Goal: Task Accomplishment & Management: Manage account settings

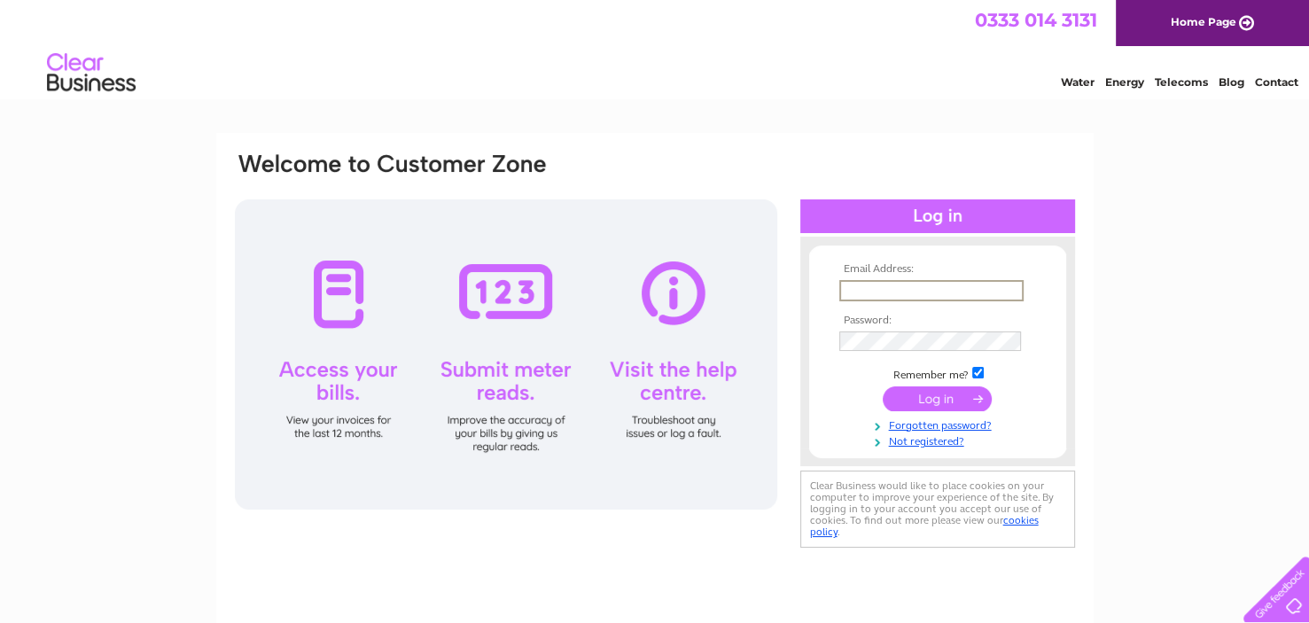
click at [882, 282] on input "text" at bounding box center [931, 290] width 184 height 21
type input "[EMAIL_ADDRESS][DOMAIN_NAME]"
click at [950, 395] on input "submit" at bounding box center [937, 397] width 109 height 25
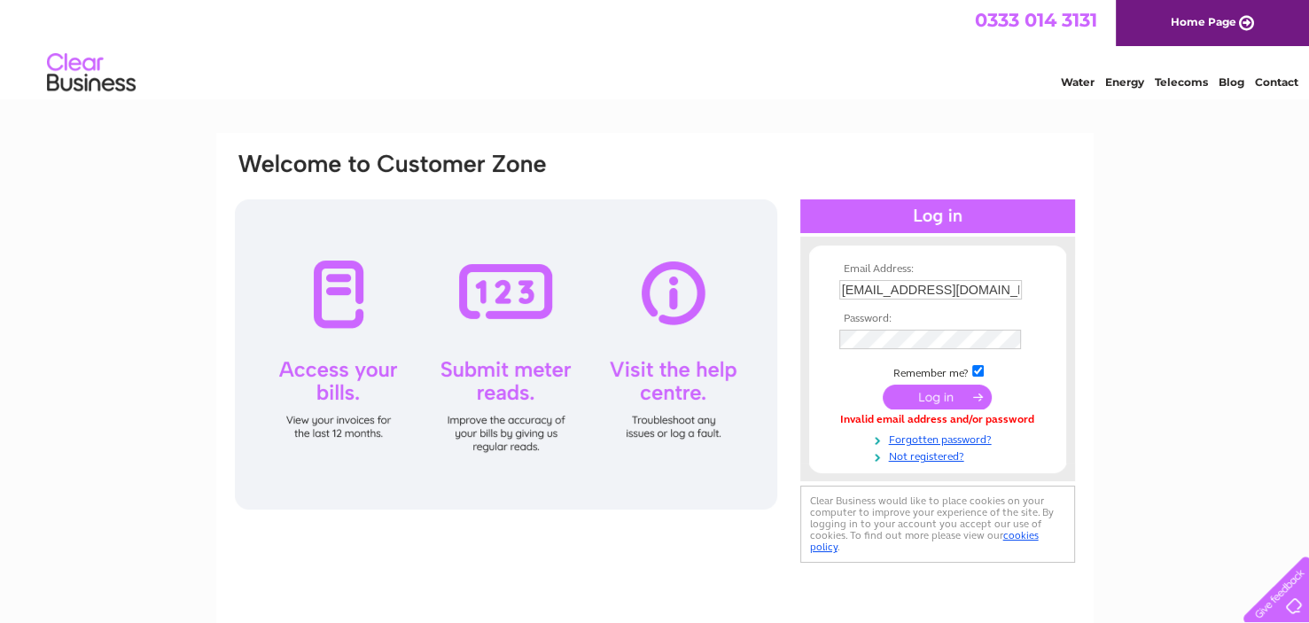
click at [884, 328] on td at bounding box center [938, 339] width 206 height 28
click at [942, 398] on input "submit" at bounding box center [937, 397] width 109 height 25
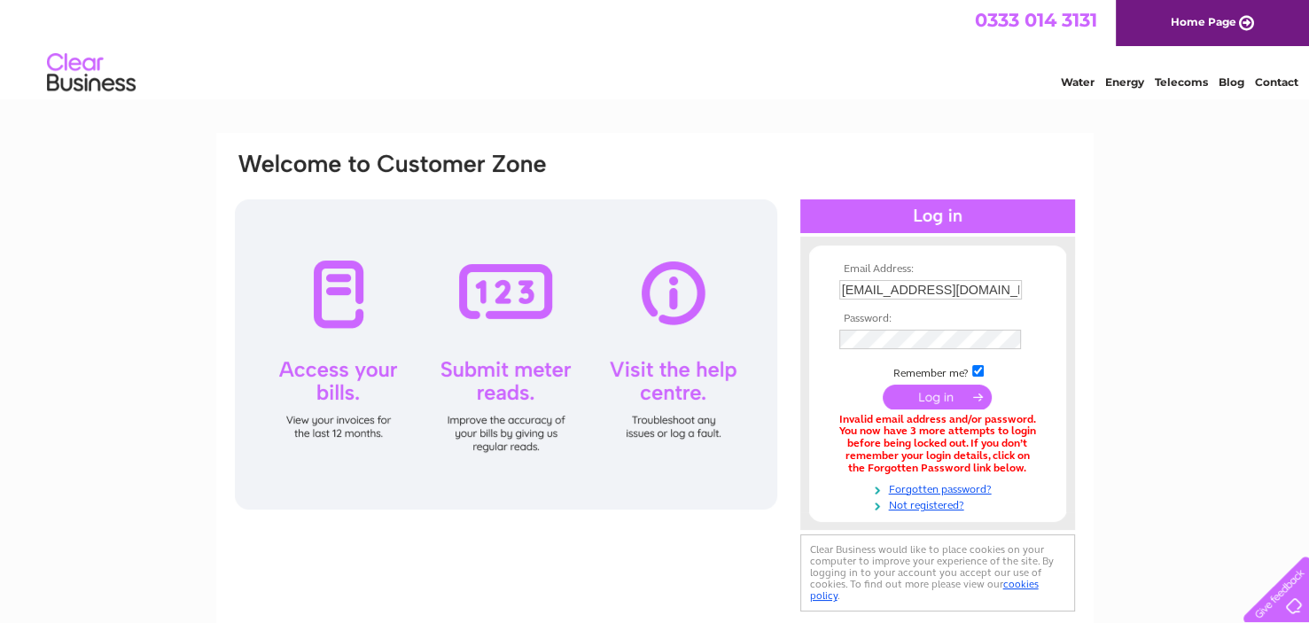
click at [919, 395] on input "submit" at bounding box center [937, 397] width 109 height 25
click at [943, 485] on link "Forgotten password?" at bounding box center [939, 487] width 201 height 17
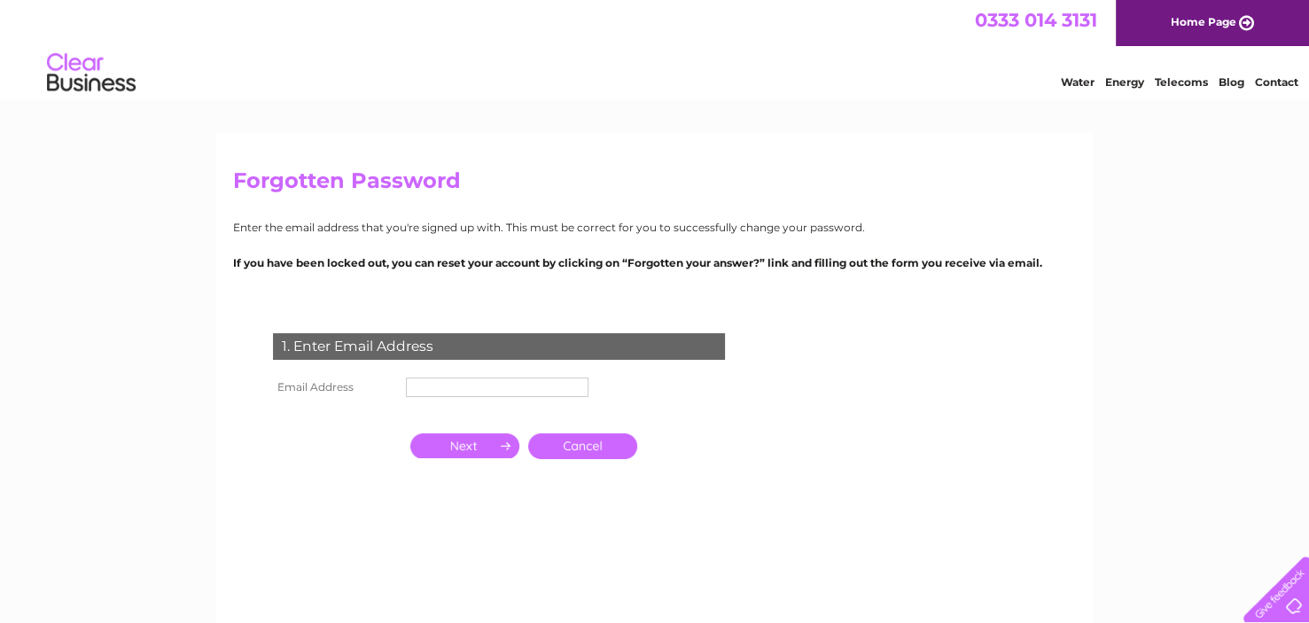
click at [378, 371] on td "1. Enter Email Address" at bounding box center [499, 344] width 461 height 58
click at [373, 382] on th "Email Address" at bounding box center [335, 387] width 133 height 28
click at [501, 389] on input "text" at bounding box center [498, 388] width 184 height 21
type input "hollycottagelochness@hotmail.co.uk"
click at [479, 445] on input "button" at bounding box center [464, 445] width 109 height 25
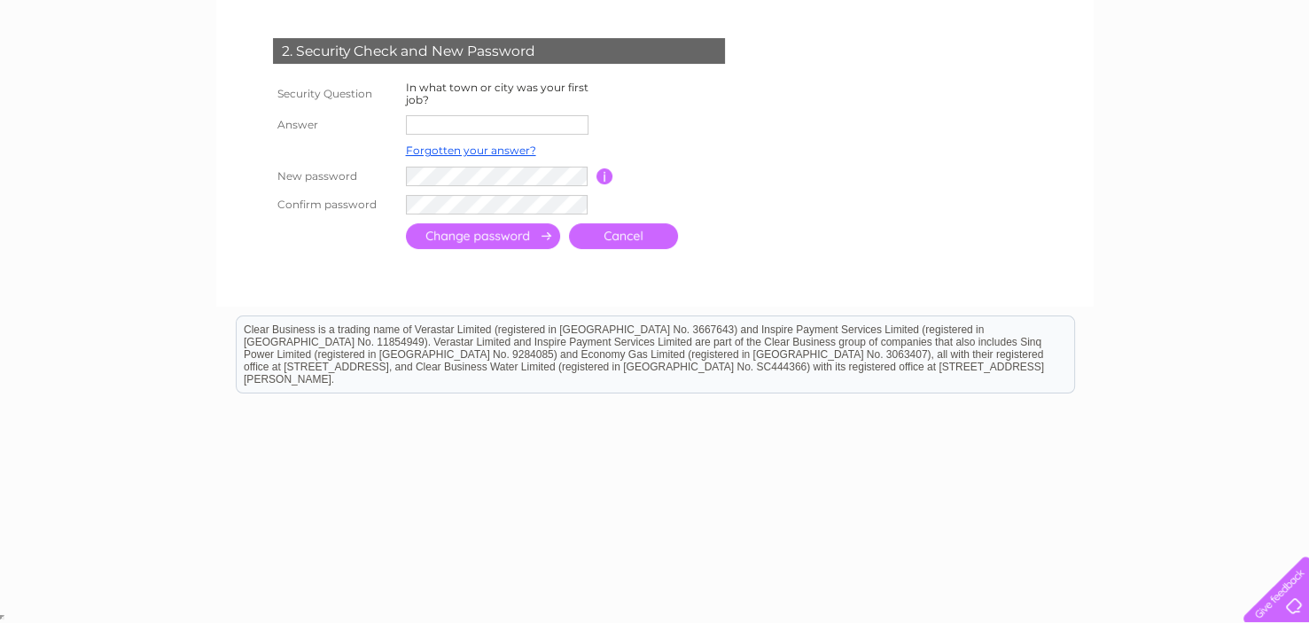
scroll to position [408, 0]
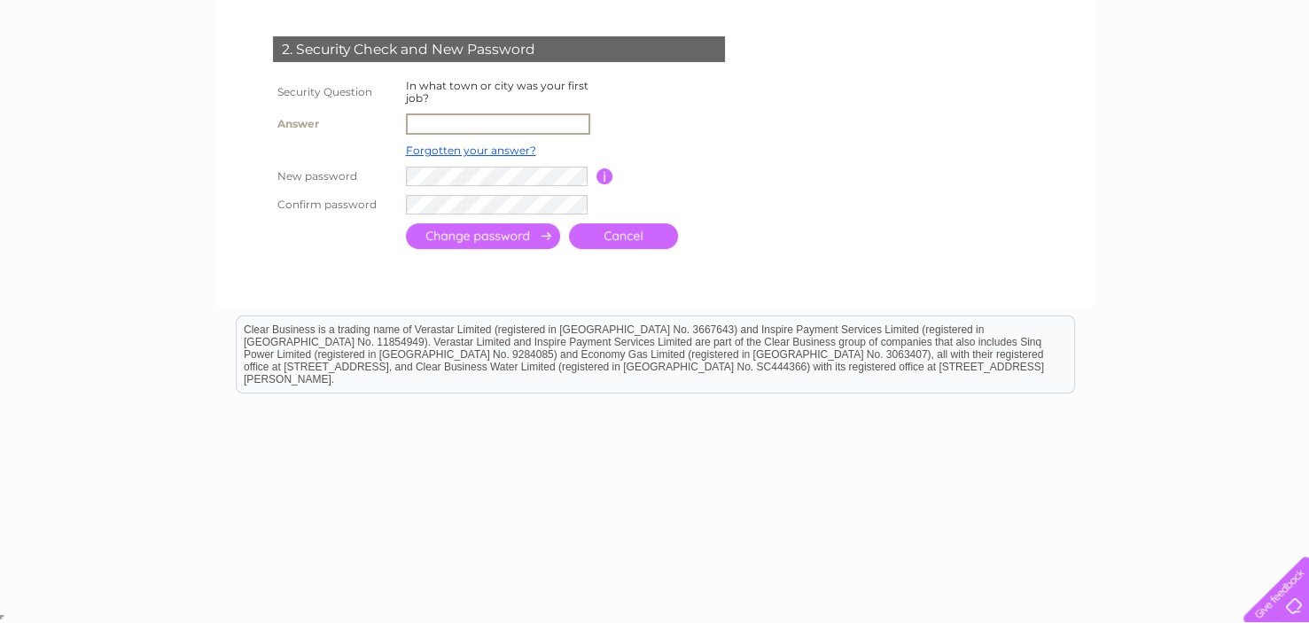
click at [440, 118] on input "text" at bounding box center [498, 123] width 184 height 21
type input "inverness"
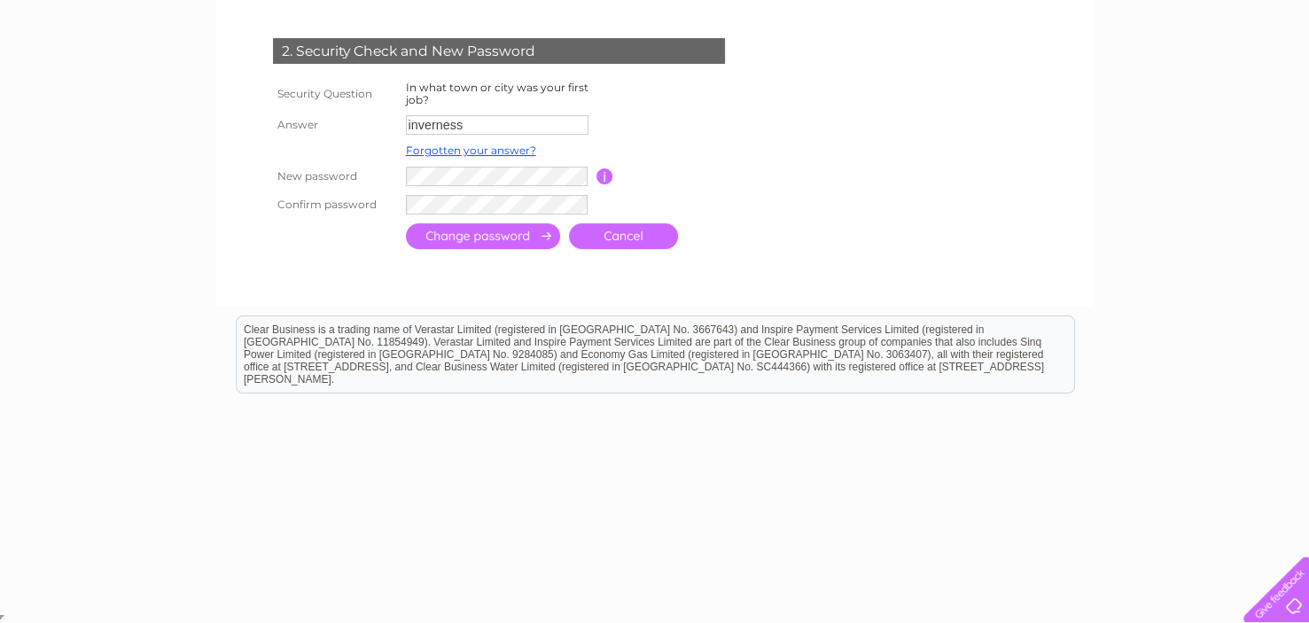
click at [439, 234] on input "submit" at bounding box center [483, 236] width 154 height 26
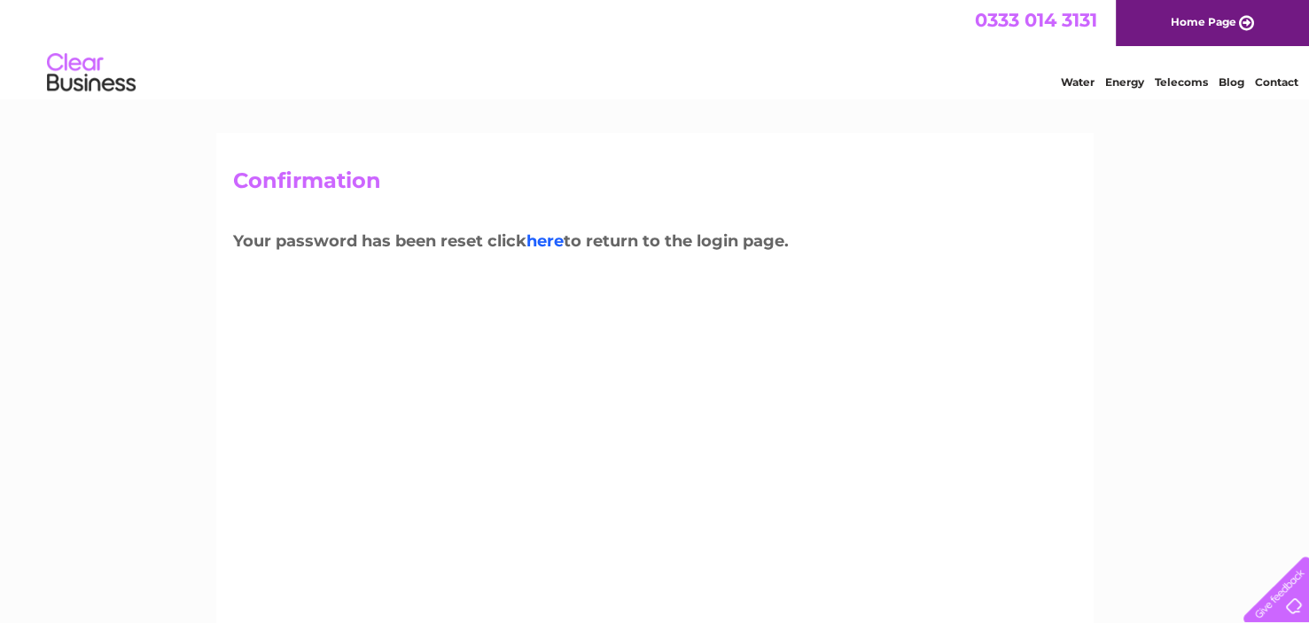
click at [551, 240] on link "here" at bounding box center [544, 240] width 37 height 19
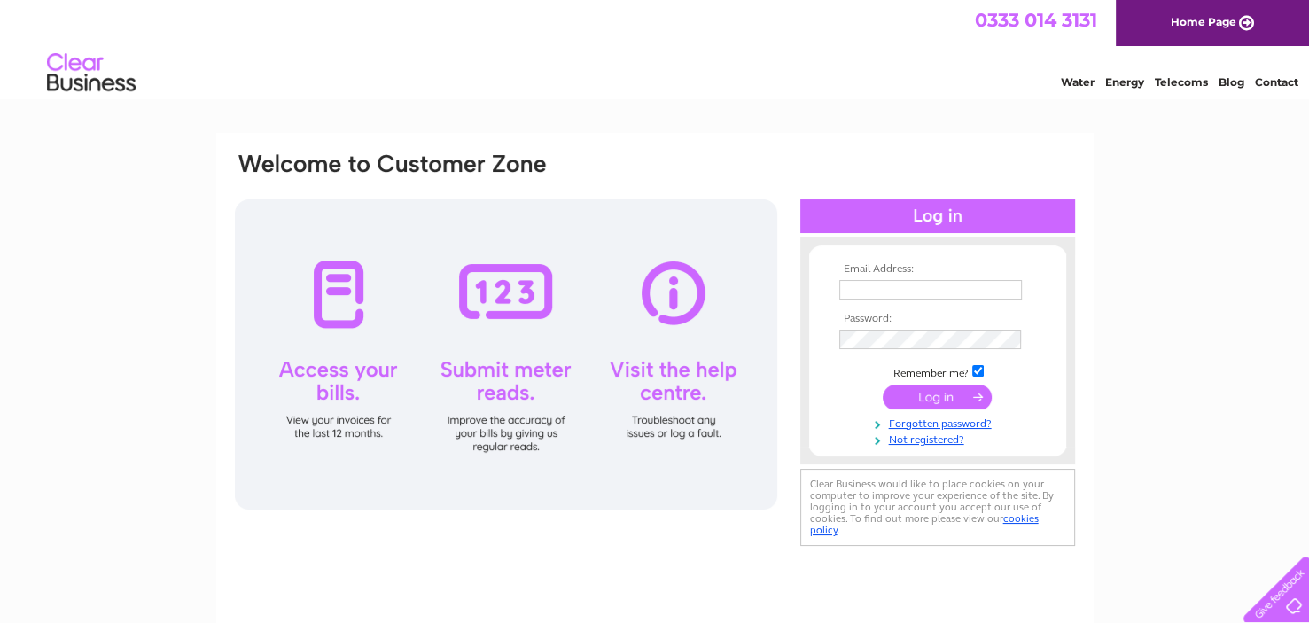
click at [868, 274] on th "Email Address:" at bounding box center [938, 269] width 206 height 12
click at [868, 280] on input "text" at bounding box center [930, 289] width 183 height 19
type input "hollycottagelochness@hotmail.co.uk"
click at [912, 394] on input "submit" at bounding box center [937, 397] width 109 height 25
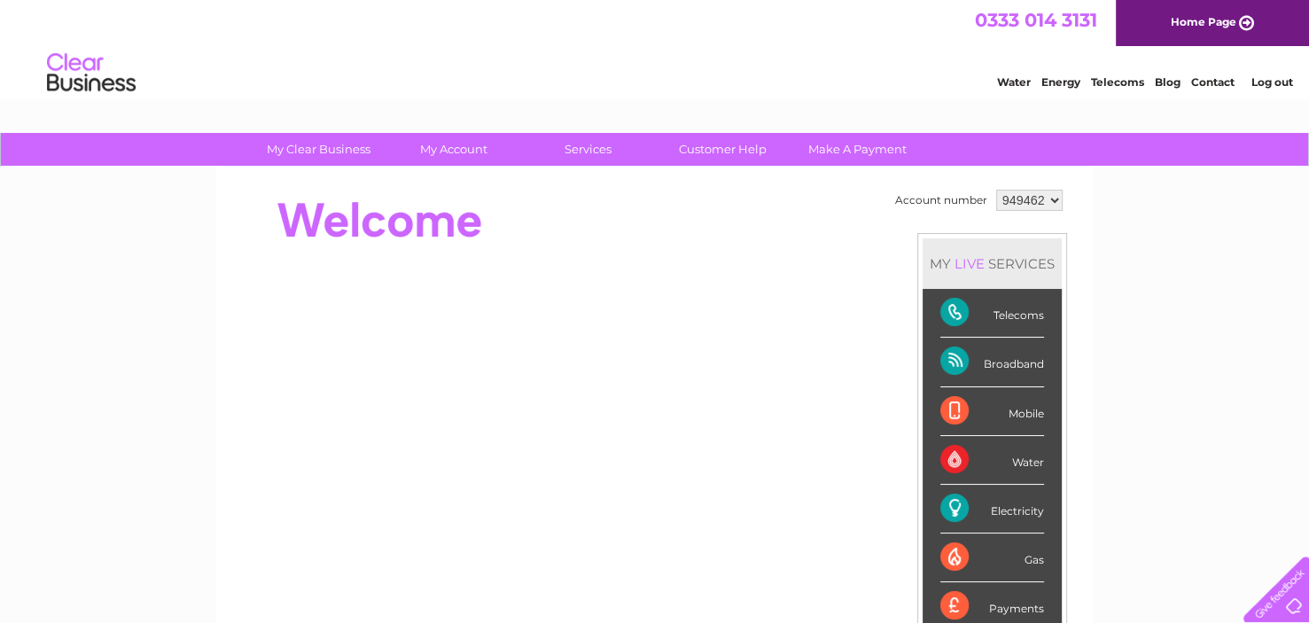
click at [954, 499] on div "Electricity" at bounding box center [992, 509] width 104 height 49
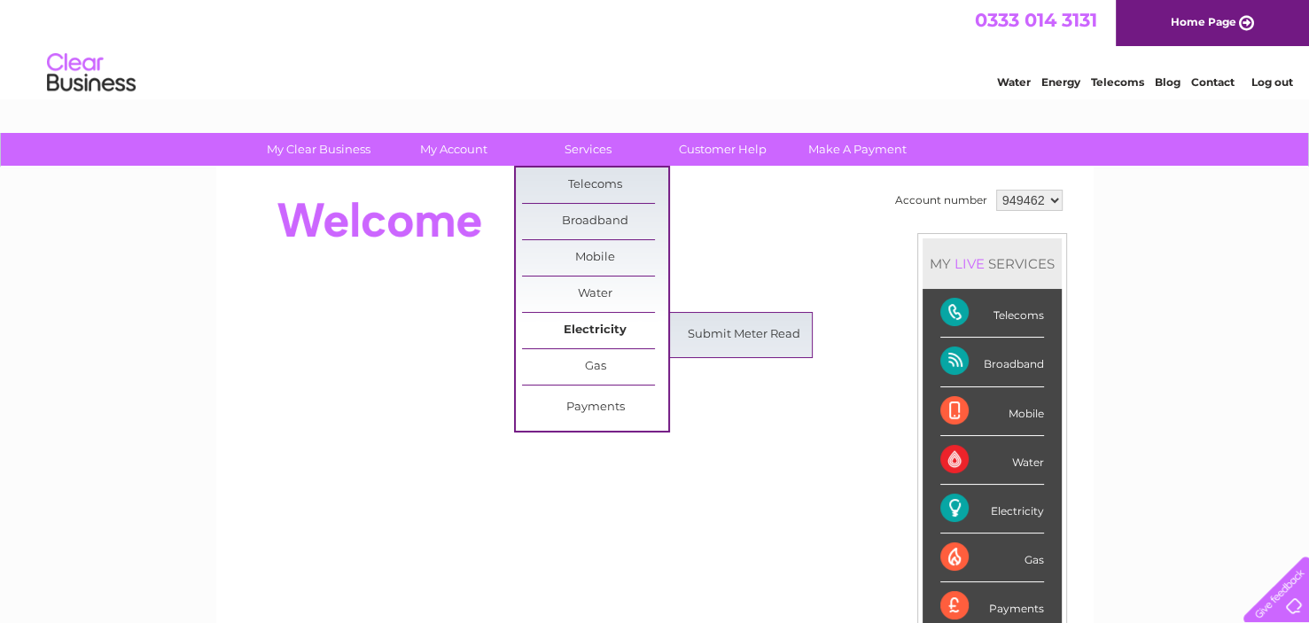
click at [592, 329] on link "Electricity" at bounding box center [595, 330] width 146 height 35
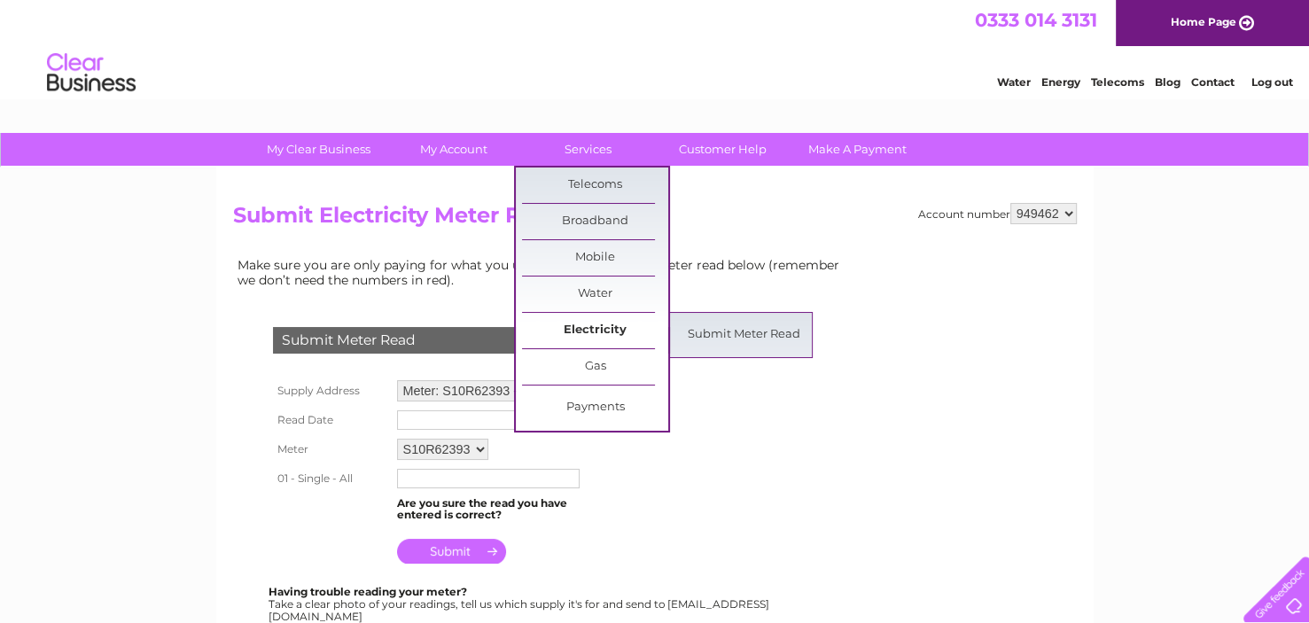
click at [587, 321] on link "Electricity" at bounding box center [595, 330] width 146 height 35
click at [593, 322] on link "Electricity" at bounding box center [595, 330] width 146 height 35
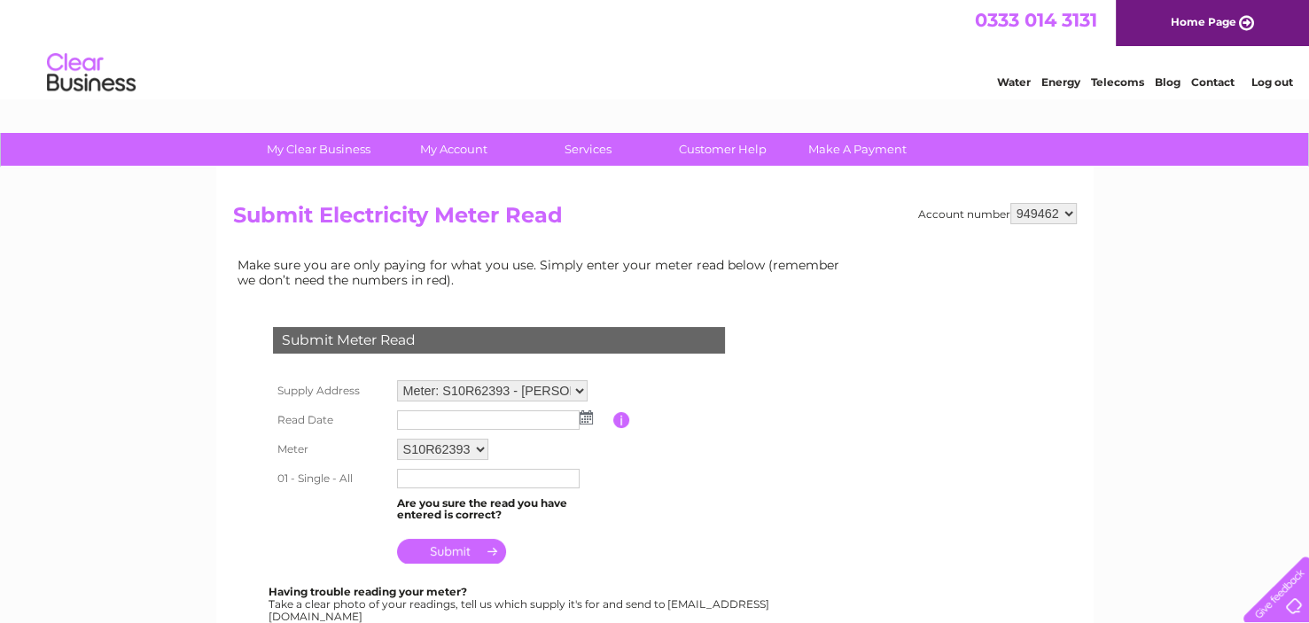
click at [1063, 83] on link "Energy" at bounding box center [1060, 81] width 39 height 13
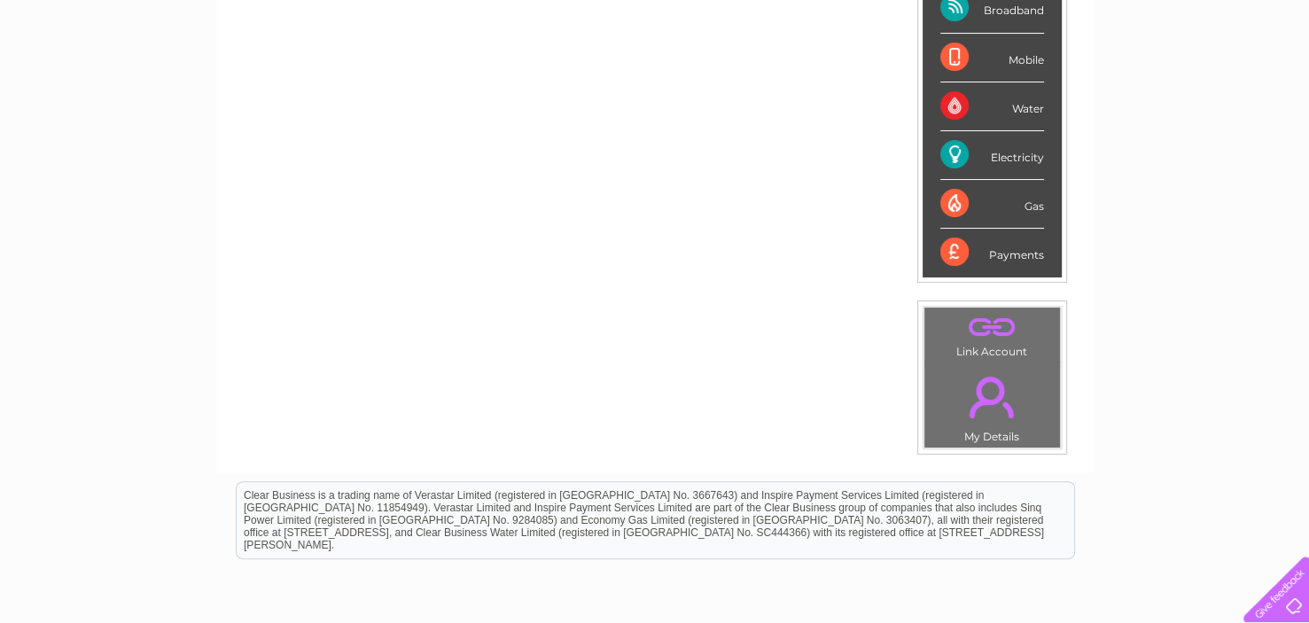
scroll to position [390, 0]
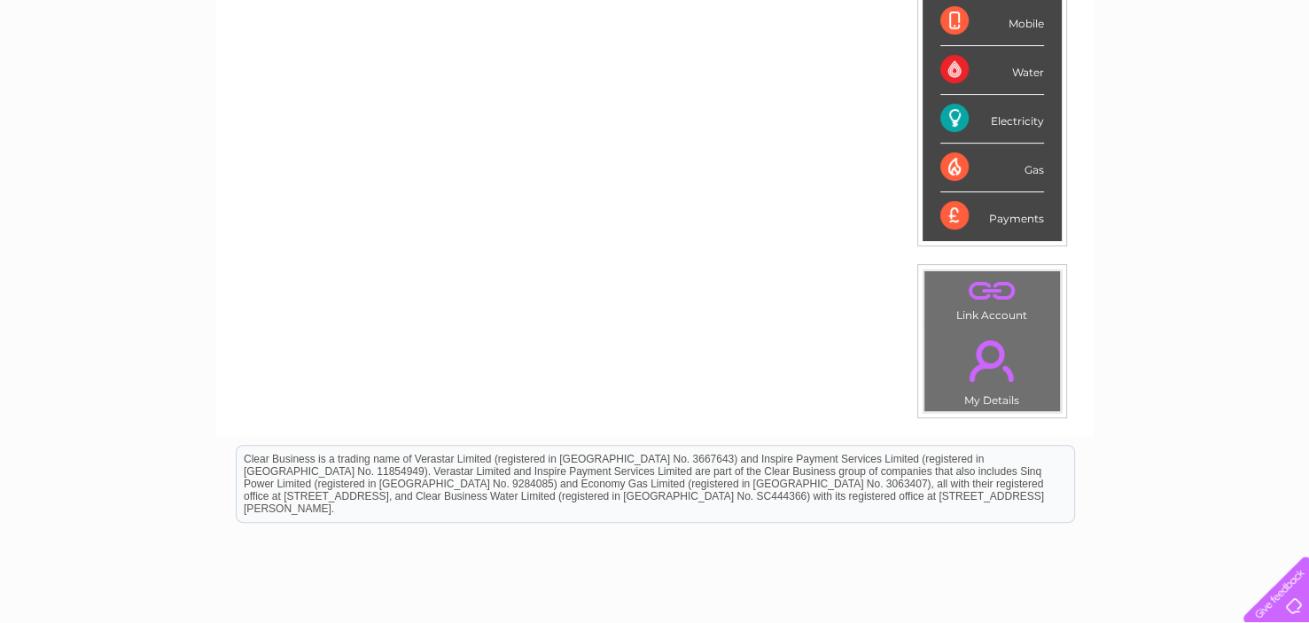
click at [992, 117] on div "Electricity" at bounding box center [992, 119] width 104 height 49
click at [956, 116] on div "Electricity" at bounding box center [992, 119] width 104 height 49
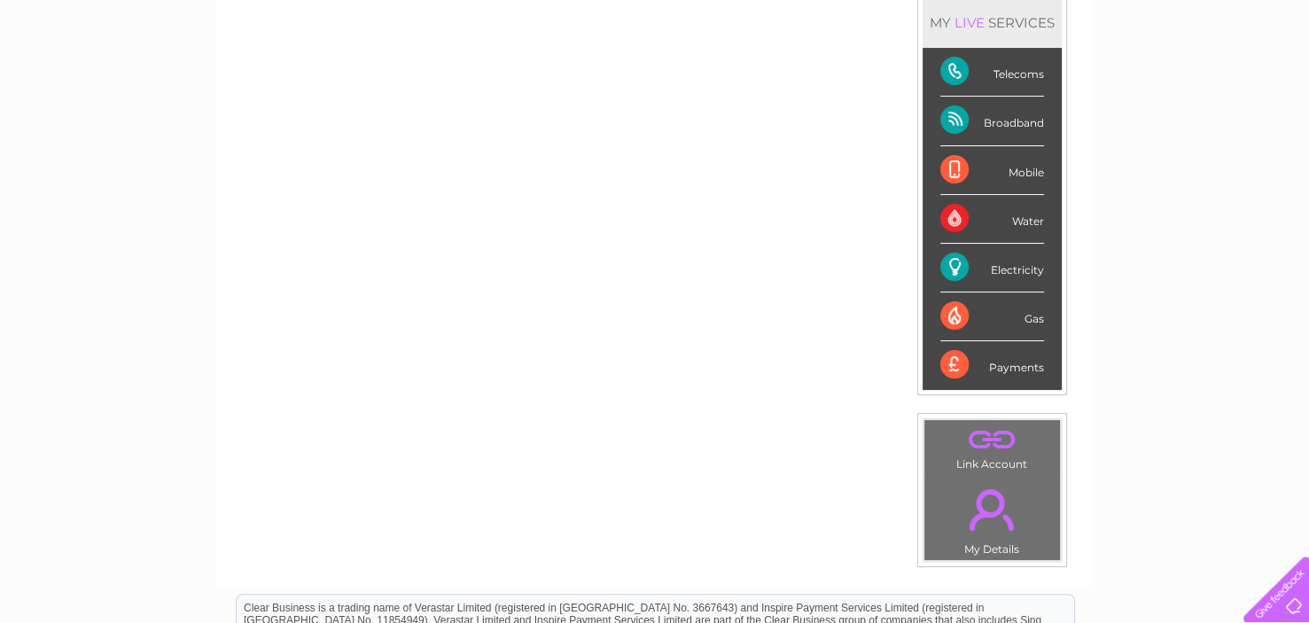
scroll to position [236, 0]
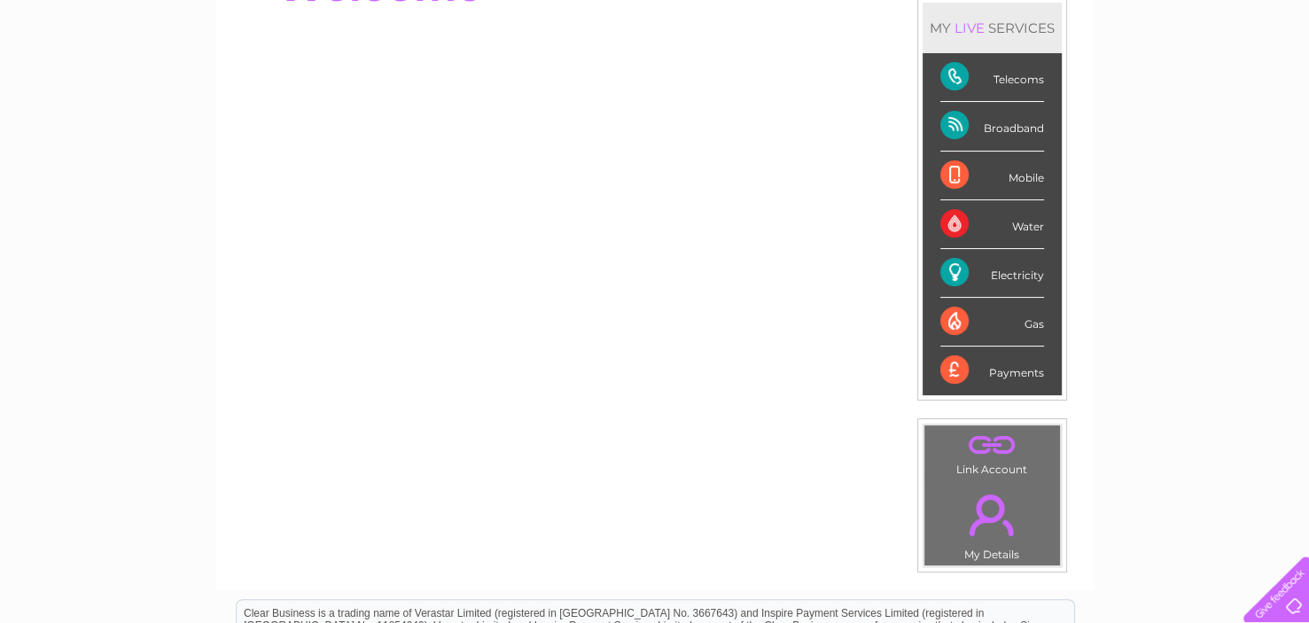
click at [953, 269] on div "Electricity" at bounding box center [992, 273] width 104 height 49
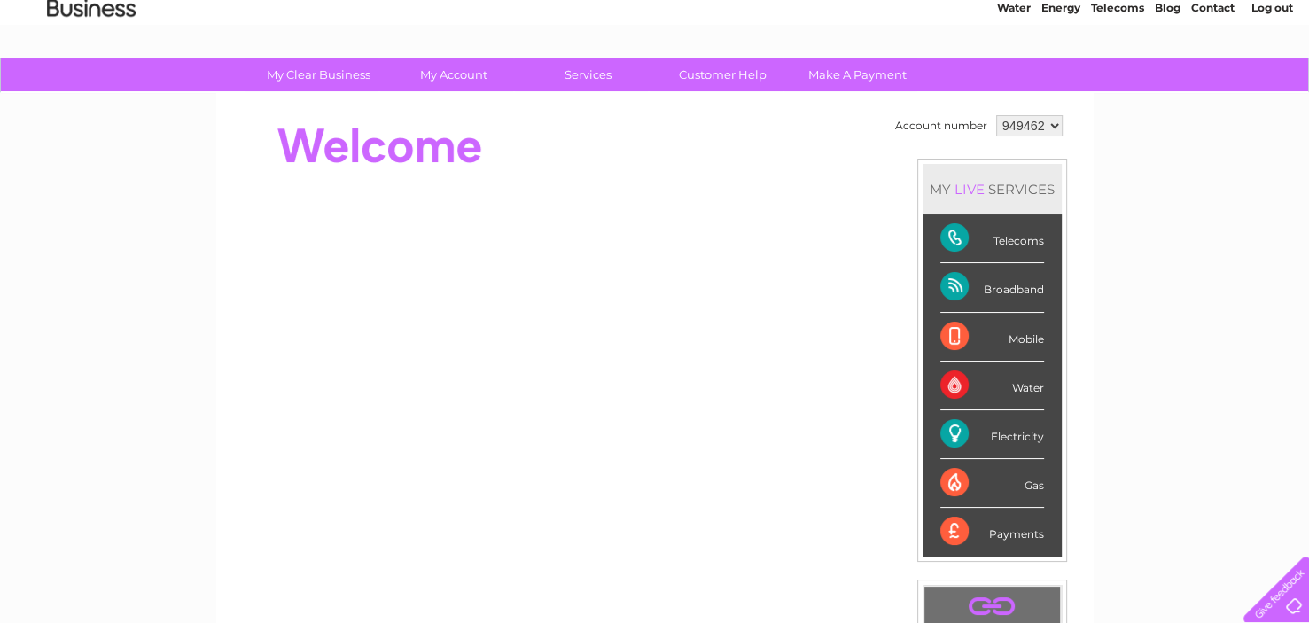
scroll to position [58, 0]
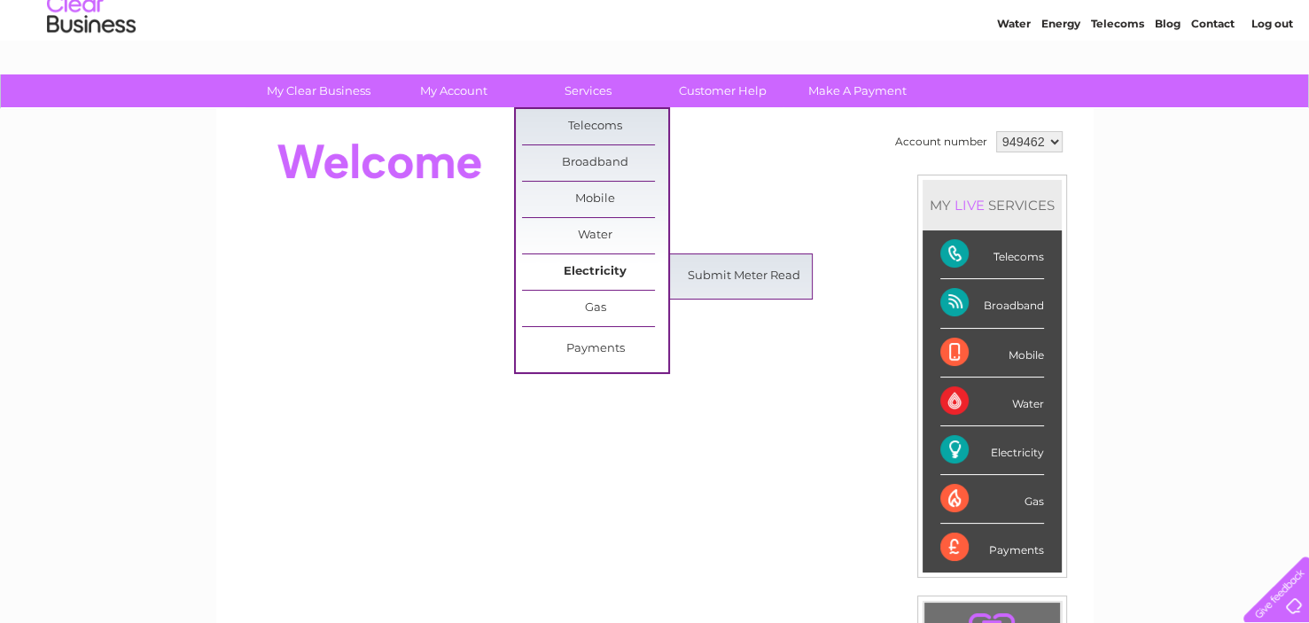
click at [580, 264] on link "Electricity" at bounding box center [595, 271] width 146 height 35
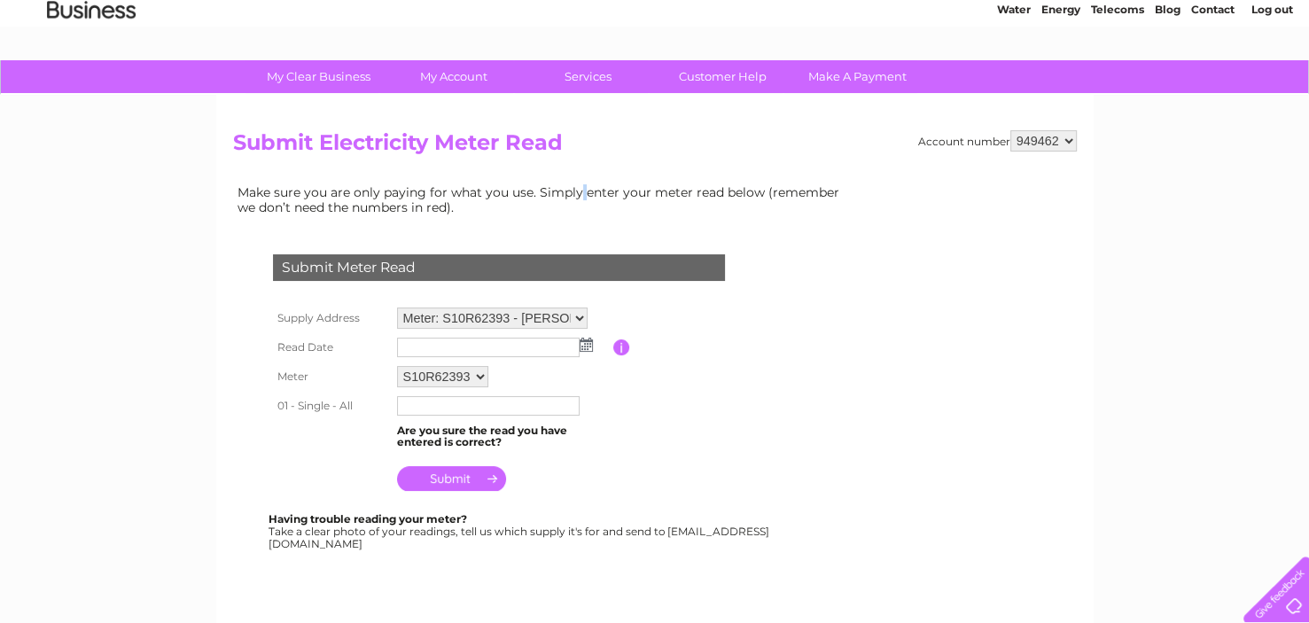
scroll to position [68, 0]
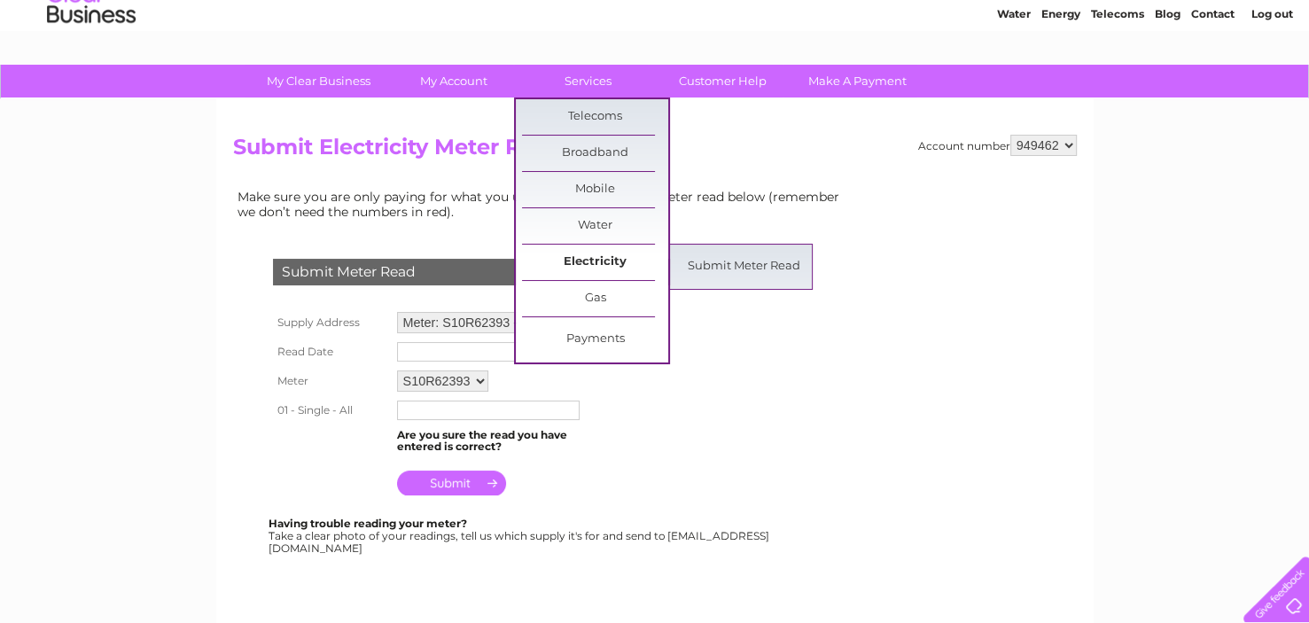
click at [592, 255] on link "Electricity" at bounding box center [595, 262] width 146 height 35
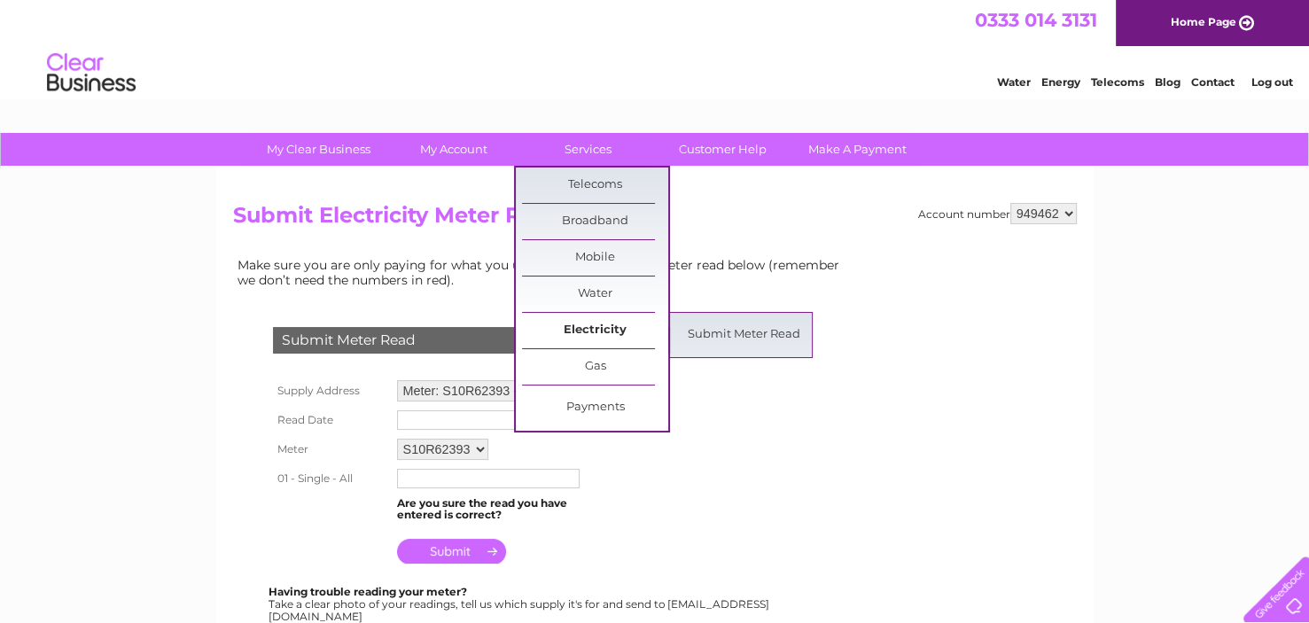
click at [588, 328] on link "Electricity" at bounding box center [595, 330] width 146 height 35
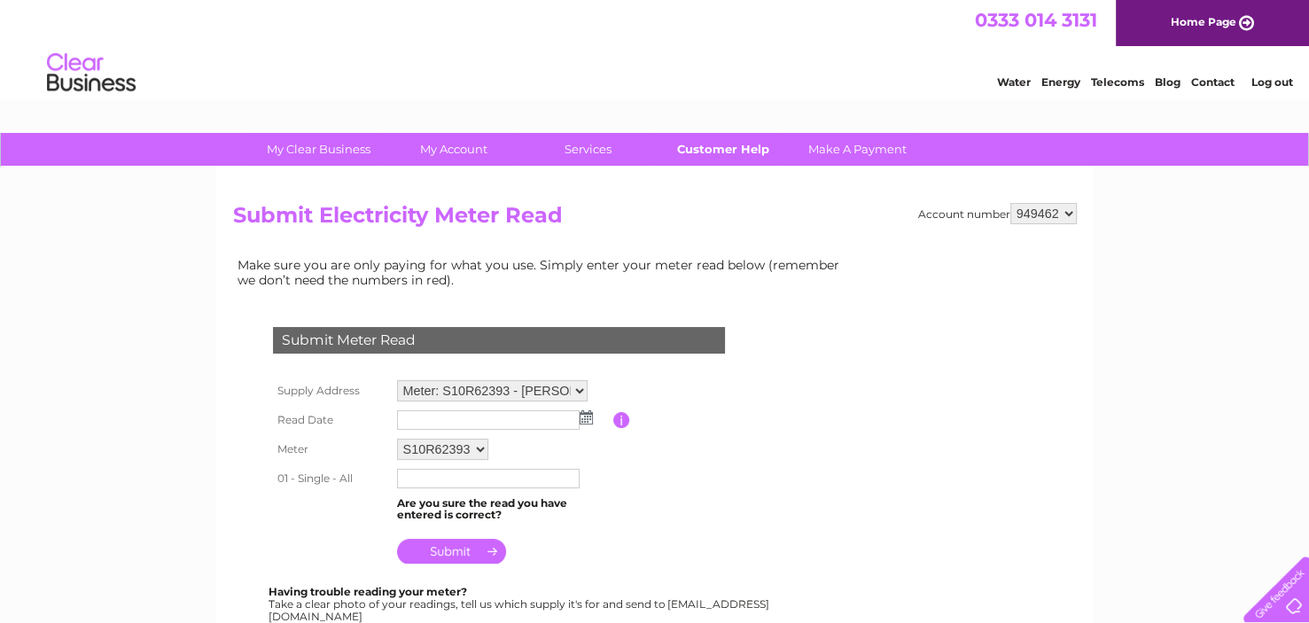
click at [734, 145] on link "Customer Help" at bounding box center [723, 149] width 146 height 33
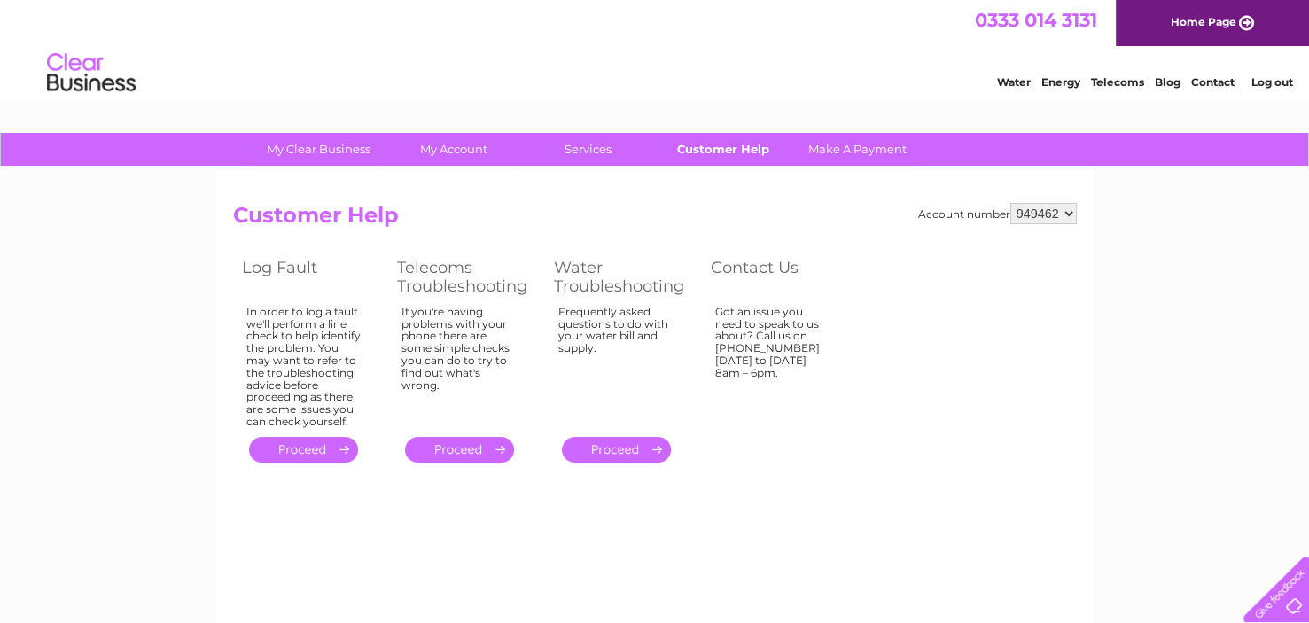
click at [723, 152] on link "Customer Help" at bounding box center [723, 149] width 146 height 33
click at [1115, 76] on link "Telecoms" at bounding box center [1117, 81] width 53 height 13
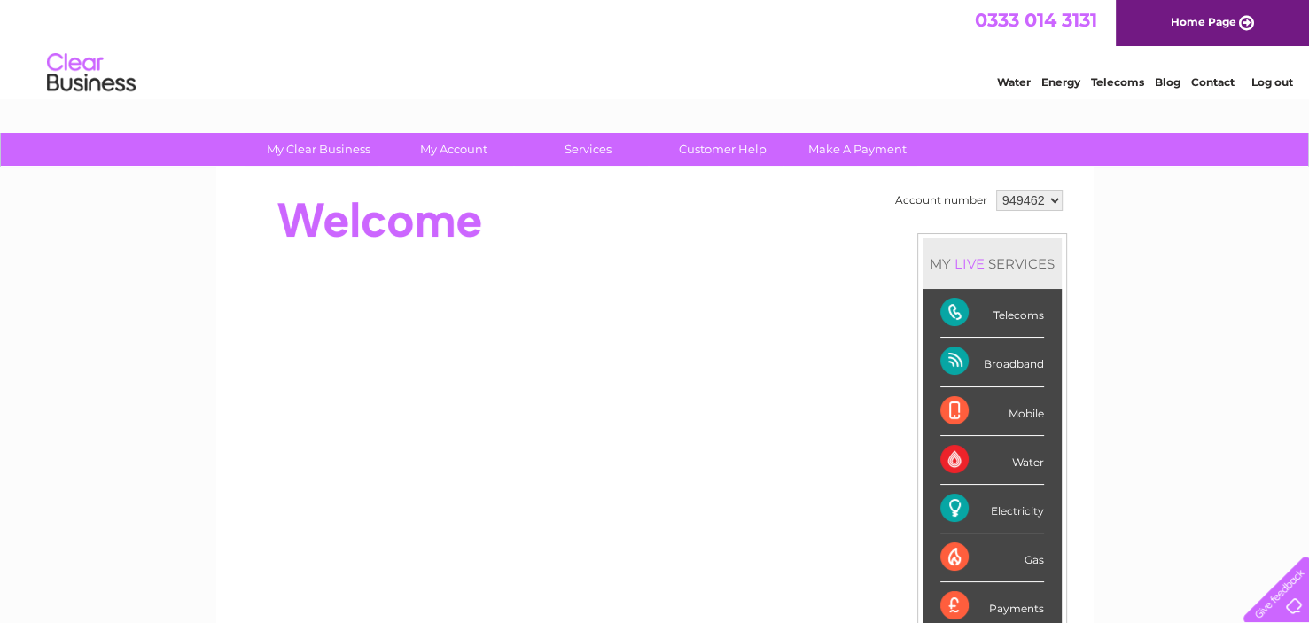
click at [946, 361] on div "Broadband" at bounding box center [992, 362] width 104 height 49
click at [952, 352] on div "Broadband" at bounding box center [992, 362] width 104 height 49
click at [953, 354] on div "Broadband" at bounding box center [992, 362] width 104 height 49
click at [949, 309] on div "Telecoms" at bounding box center [992, 313] width 104 height 49
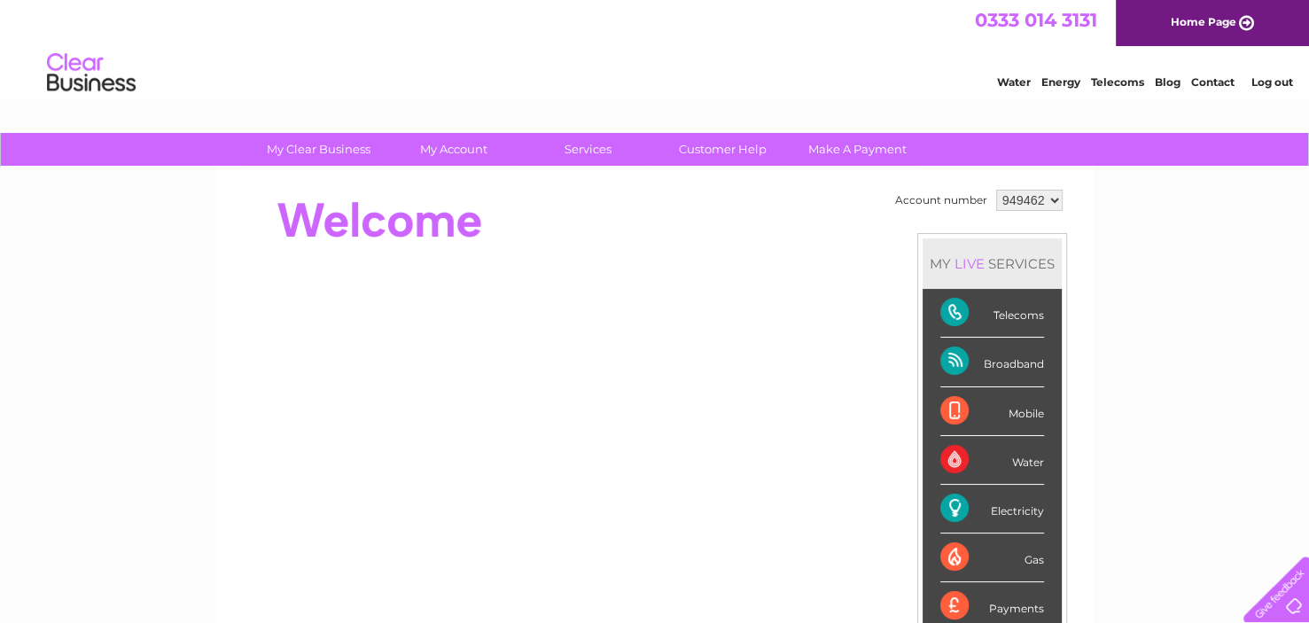
click at [955, 503] on div "Electricity" at bounding box center [992, 509] width 104 height 49
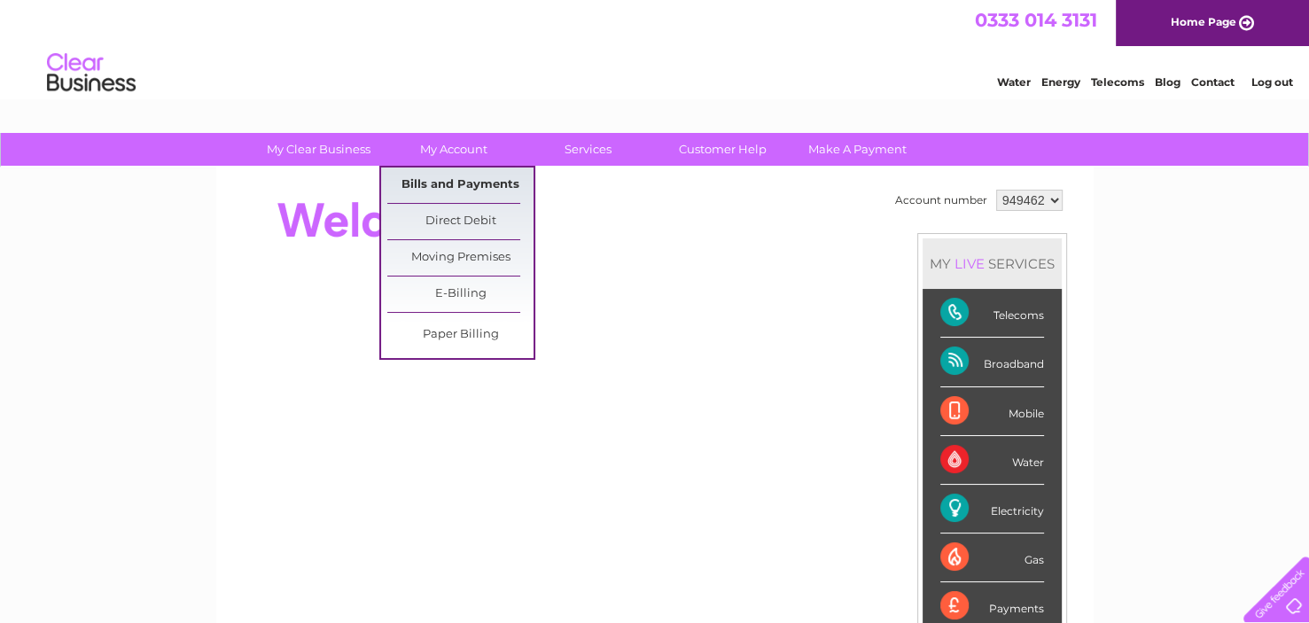
click at [441, 176] on link "Bills and Payments" at bounding box center [460, 184] width 146 height 35
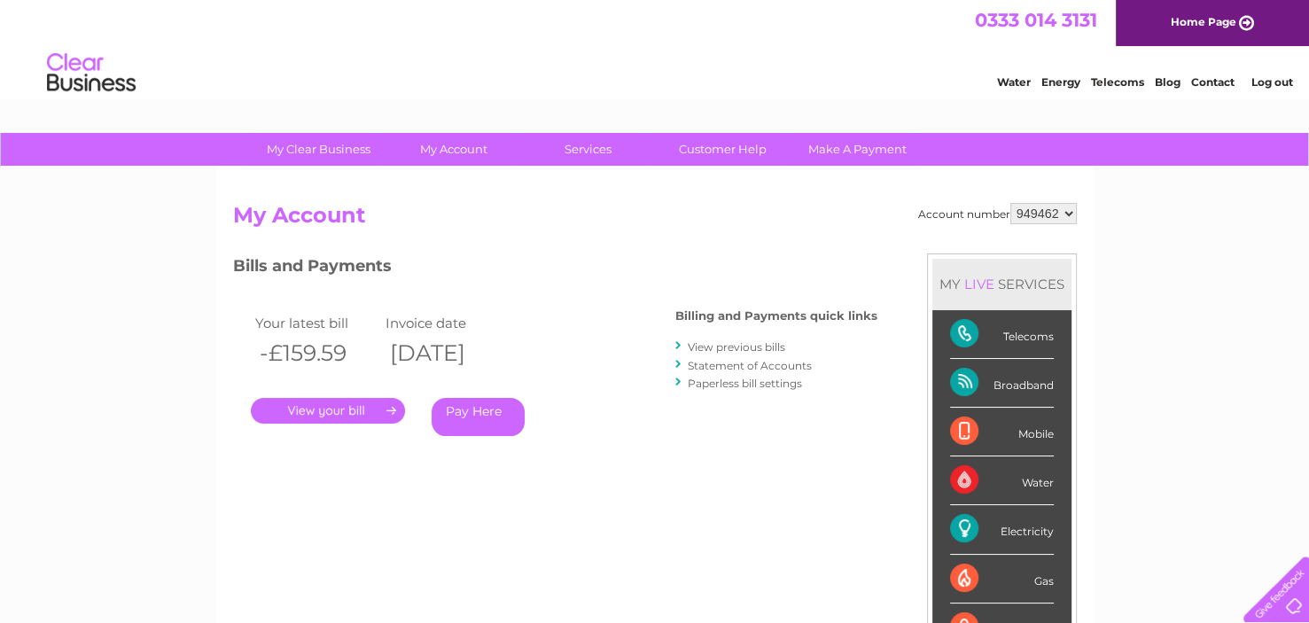
click at [968, 524] on div "Electricity" at bounding box center [1002, 529] width 104 height 49
click at [356, 405] on link "." at bounding box center [328, 411] width 154 height 26
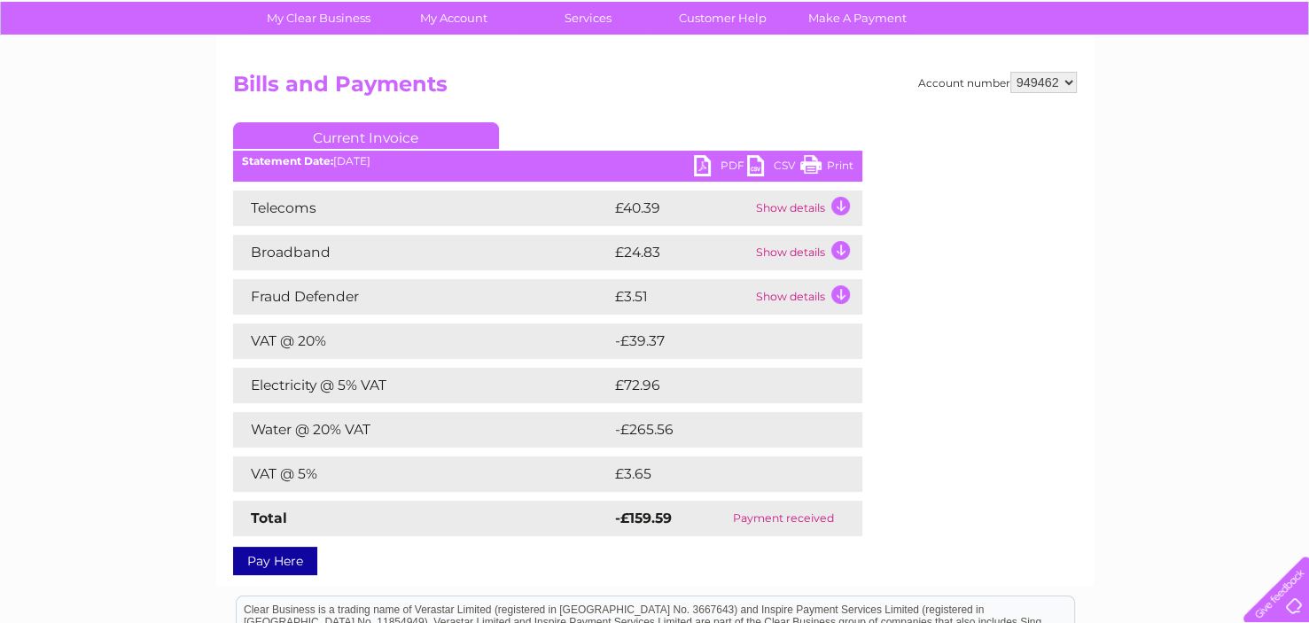
scroll to position [177, 0]
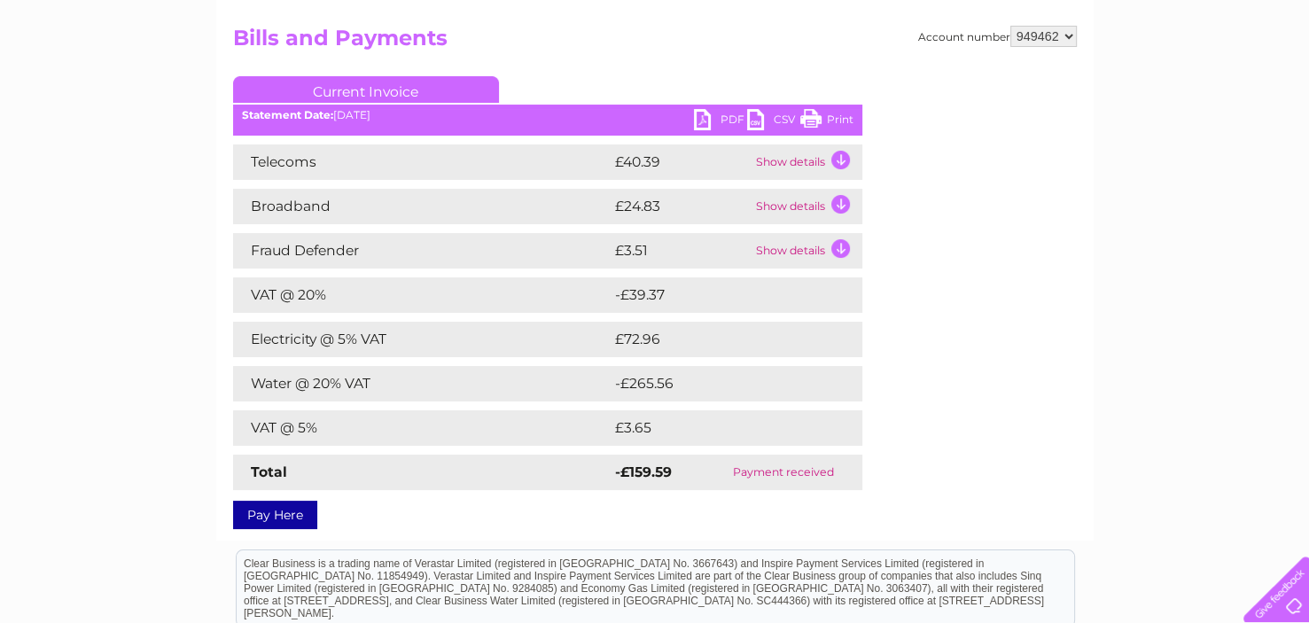
click at [743, 336] on td "£72.96" at bounding box center [719, 339] width 216 height 35
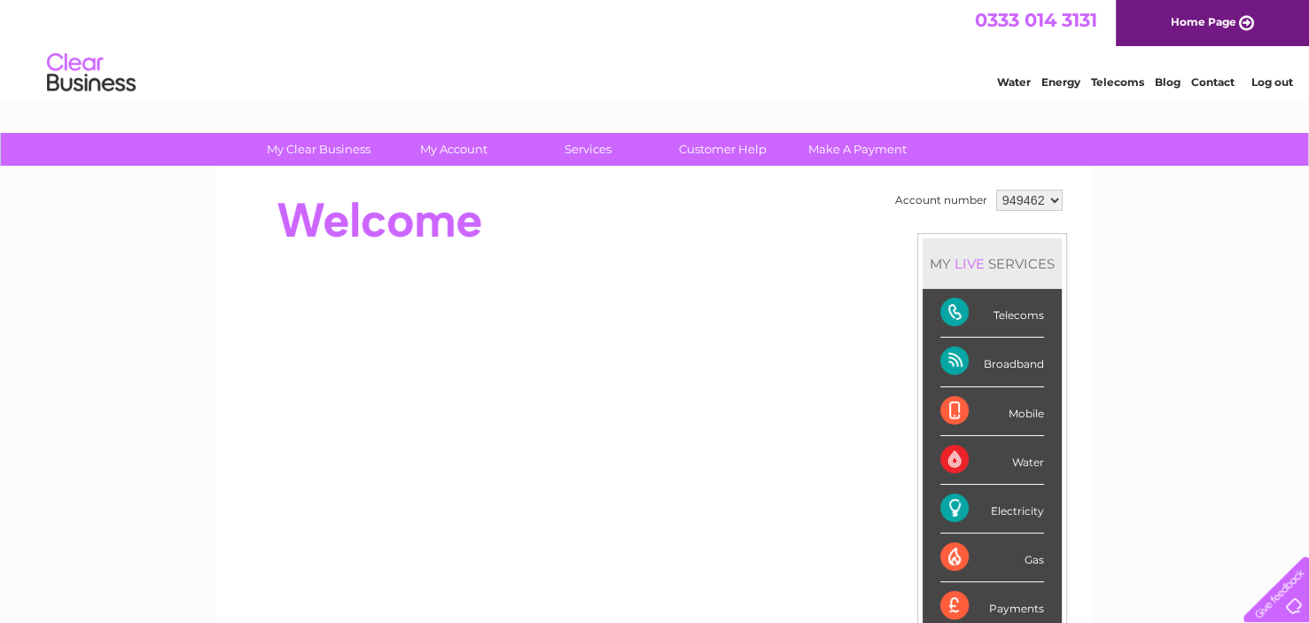
click at [1048, 77] on link "Energy" at bounding box center [1060, 81] width 39 height 13
click at [950, 502] on div "Electricity" at bounding box center [992, 509] width 104 height 49
click at [1055, 198] on select "949462" at bounding box center [1029, 200] width 66 height 21
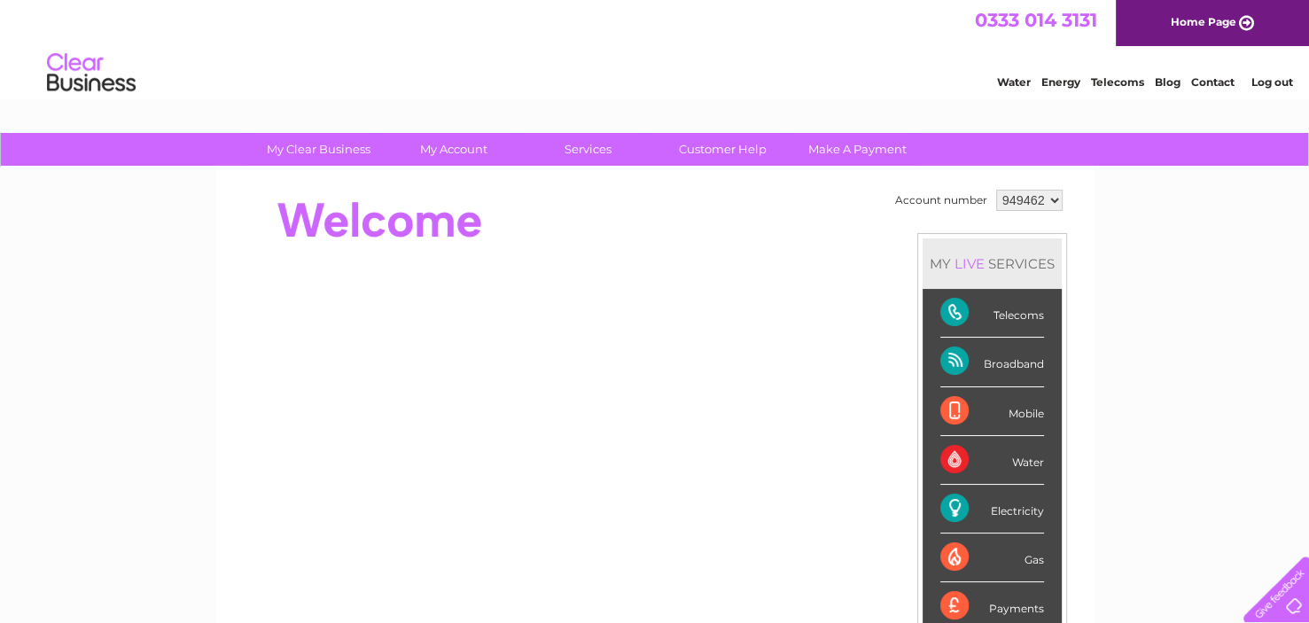
click at [1077, 198] on div "Account number 949462 MY LIVE SERVICES Telecoms Broadband Mobile Water Electric…" at bounding box center [654, 496] width 877 height 658
click at [951, 502] on div "Electricity" at bounding box center [992, 509] width 104 height 49
click at [952, 354] on div "Broadband" at bounding box center [992, 362] width 104 height 49
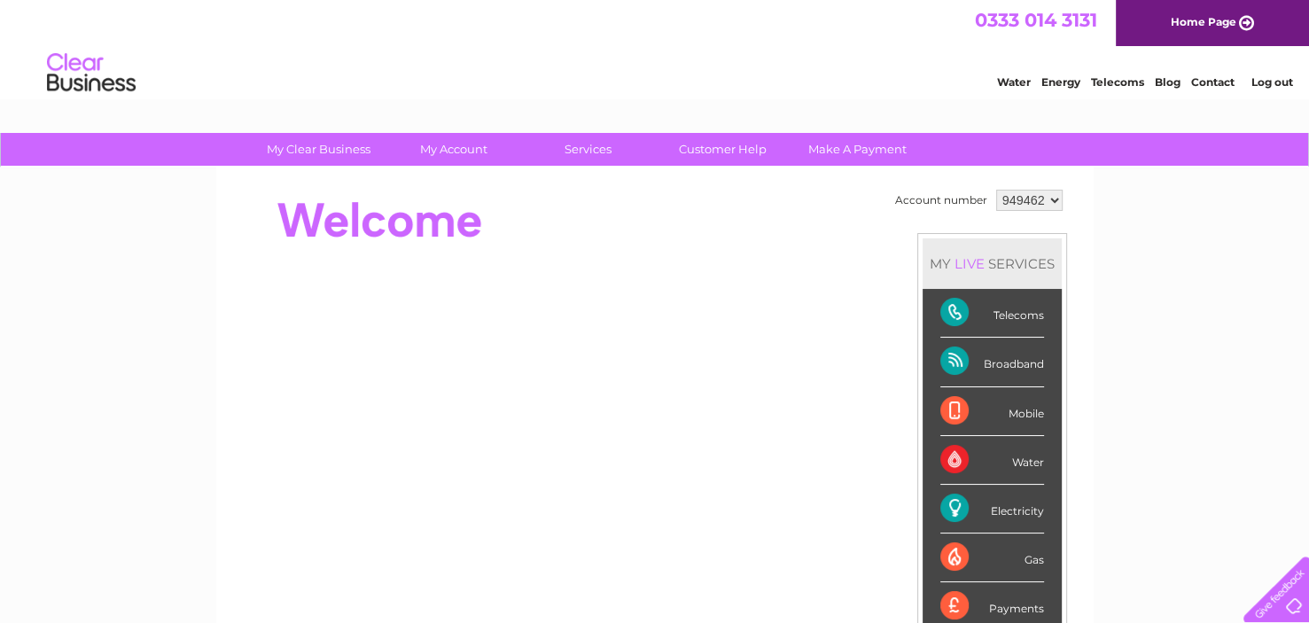
click at [952, 354] on div "Broadband" at bounding box center [992, 362] width 104 height 49
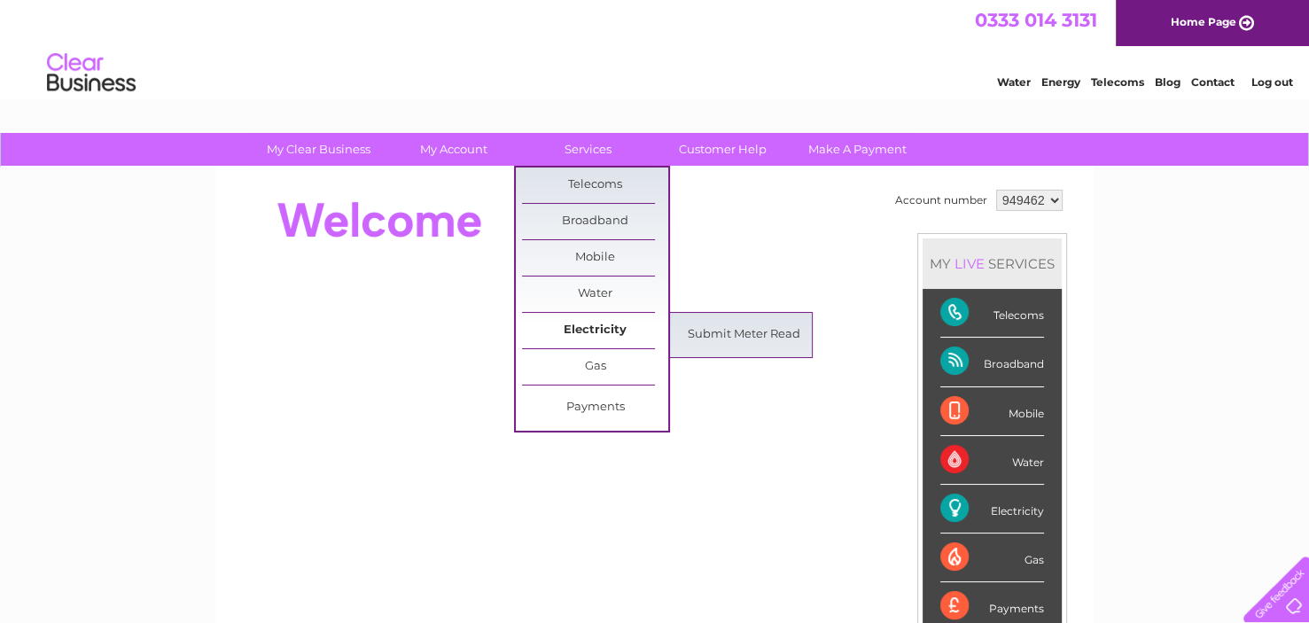
click at [592, 329] on link "Electricity" at bounding box center [595, 330] width 146 height 35
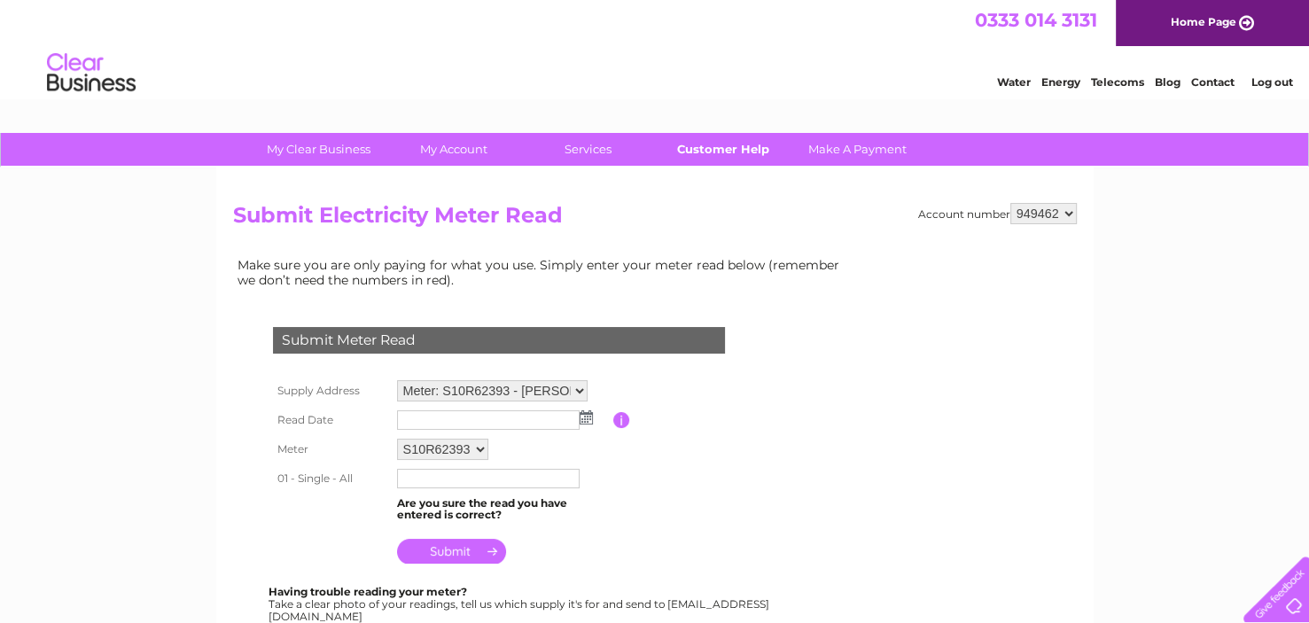
click at [748, 143] on link "Customer Help" at bounding box center [723, 149] width 146 height 33
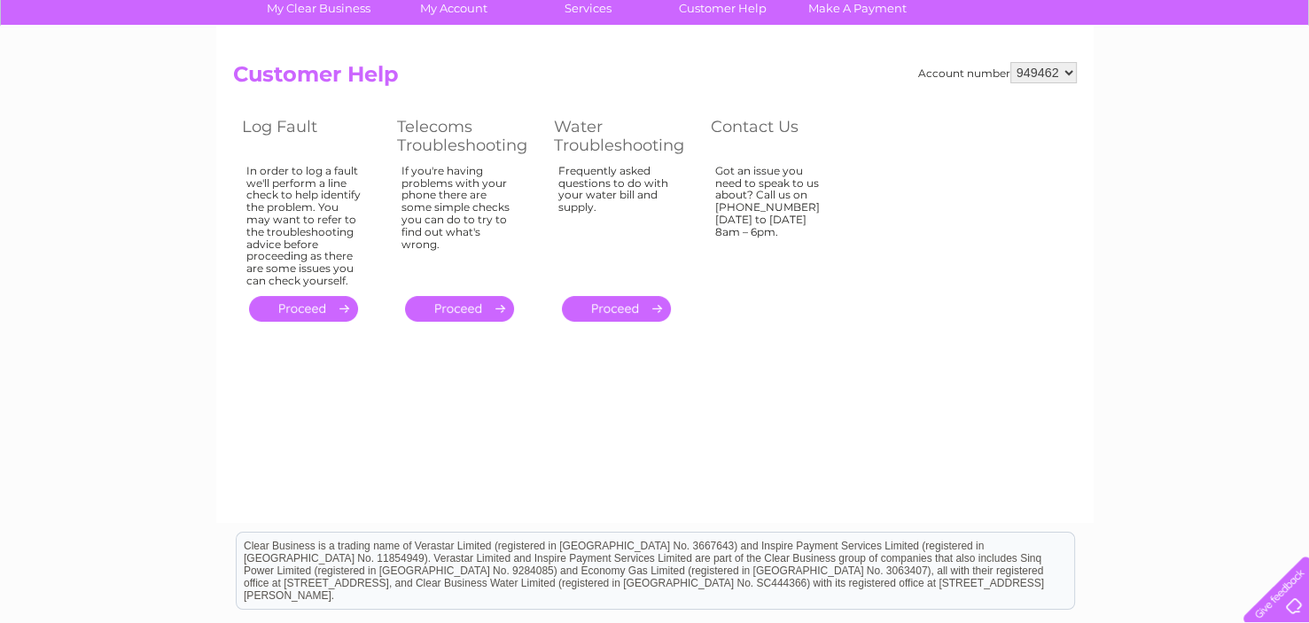
scroll to position [142, 0]
